Goal: Information Seeking & Learning: Learn about a topic

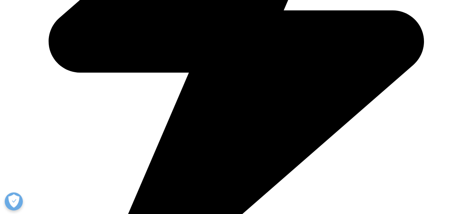
scroll to position [398, 0]
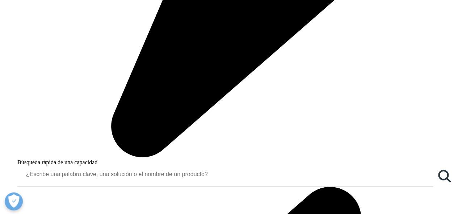
scroll to position [543, 0]
